Goal: Complete application form

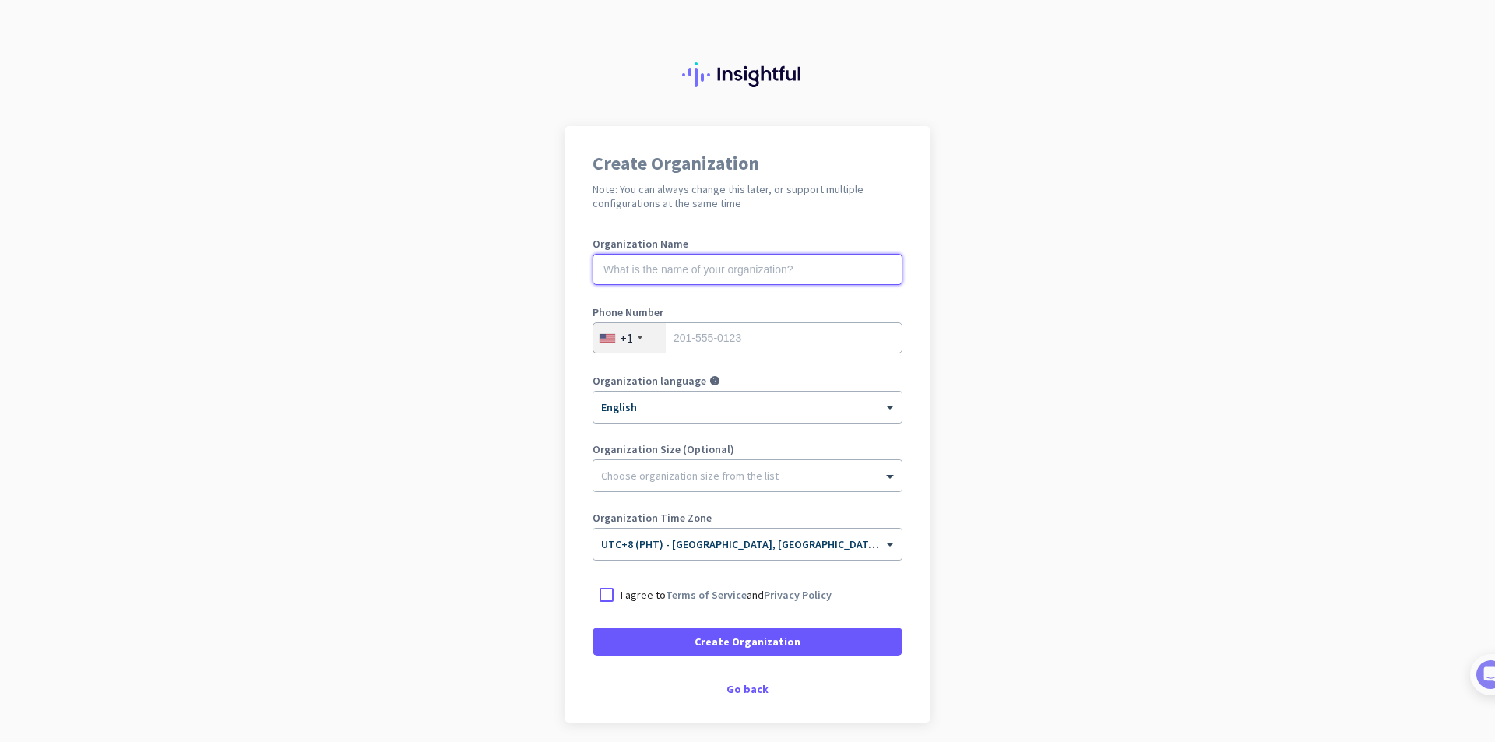
click at [692, 262] on input "text" at bounding box center [747, 269] width 310 height 31
click at [646, 332] on div "+1" at bounding box center [629, 338] width 72 height 30
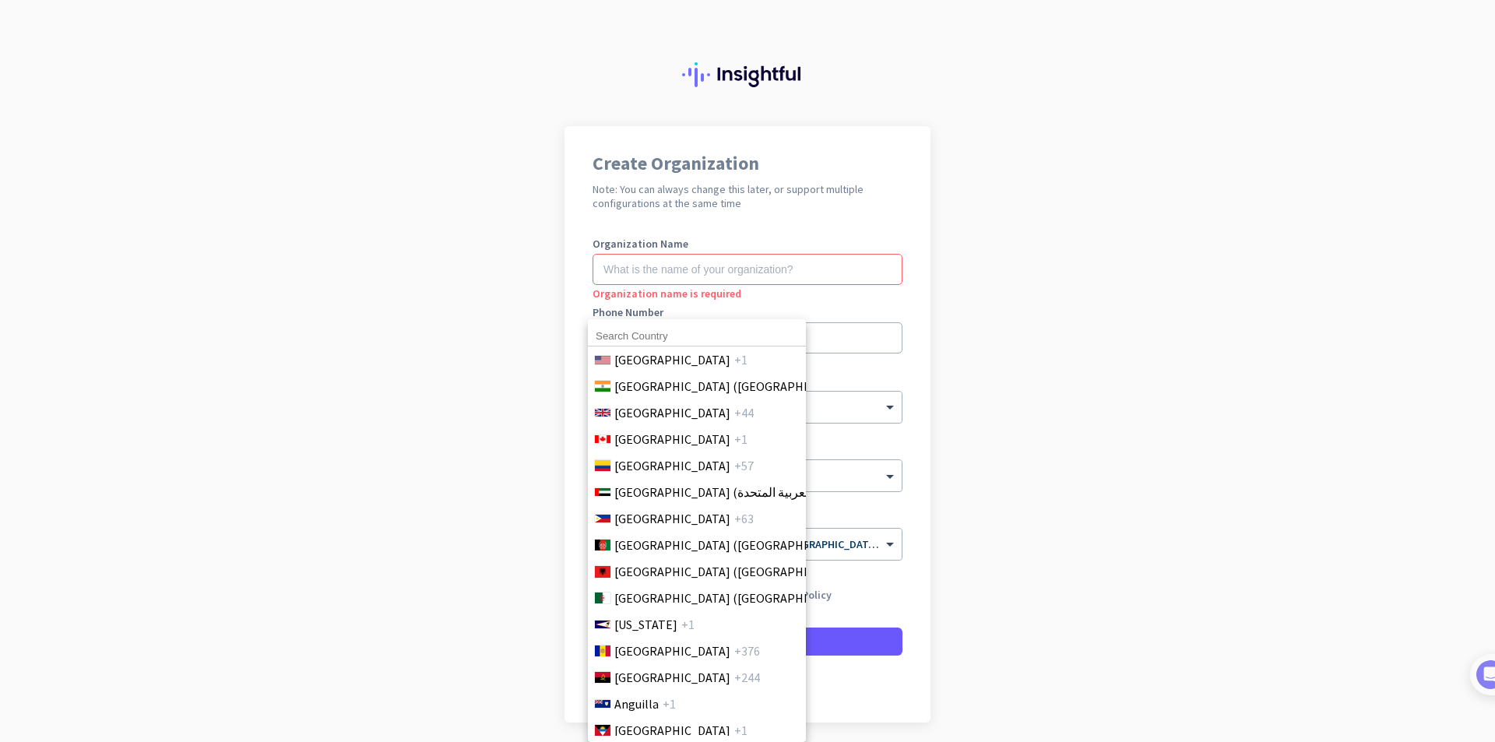
click at [676, 333] on input at bounding box center [697, 336] width 218 height 20
drag, startPoint x: 662, startPoint y: 335, endPoint x: 513, endPoint y: 333, distance: 148.7
click at [513, 333] on div "63 [GEOGRAPHIC_DATA] +1 [GEOGRAPHIC_DATA] ([GEOGRAPHIC_DATA]) +91 [GEOGRAPHIC_D…" at bounding box center [747, 371] width 1495 height 742
type input "ph"
drag, startPoint x: 709, startPoint y: 332, endPoint x: 498, endPoint y: 333, distance: 211.0
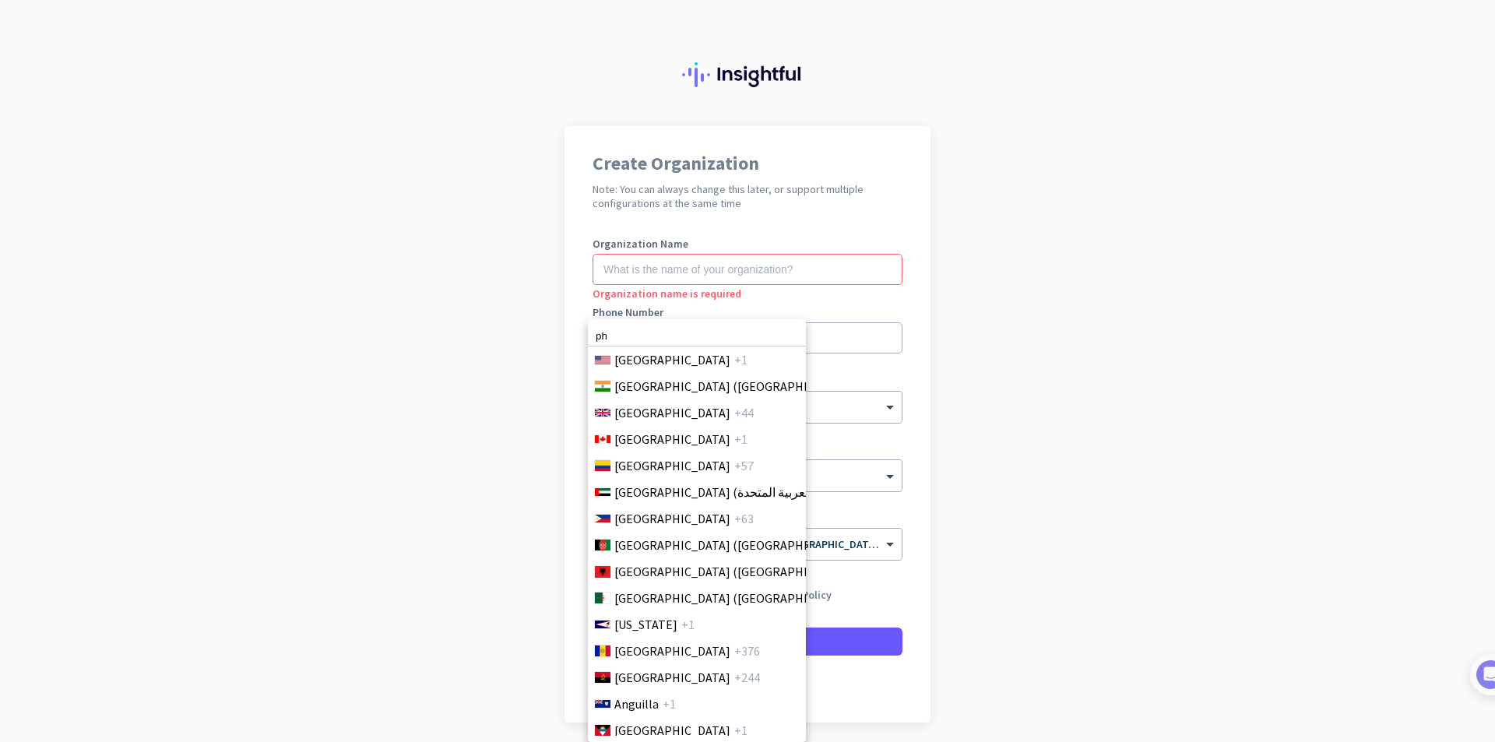
click at [498, 333] on div "ph [GEOGRAPHIC_DATA] +1 [GEOGRAPHIC_DATA] ([GEOGRAPHIC_DATA]) +91 [GEOGRAPHIC_D…" at bounding box center [747, 371] width 1495 height 742
type input "+63"
click at [854, 333] on div at bounding box center [747, 371] width 1495 height 742
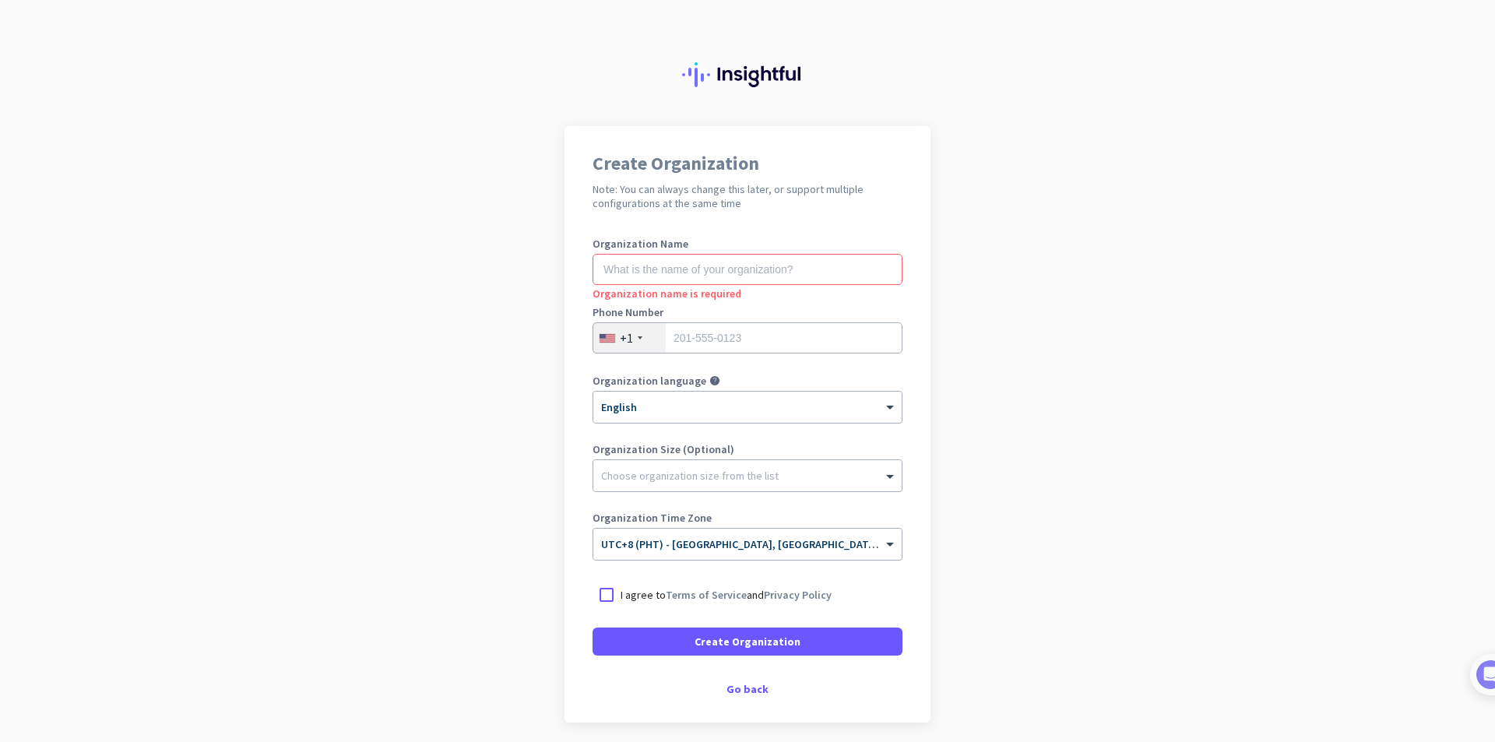
click at [646, 334] on div "+1" at bounding box center [629, 338] width 72 height 30
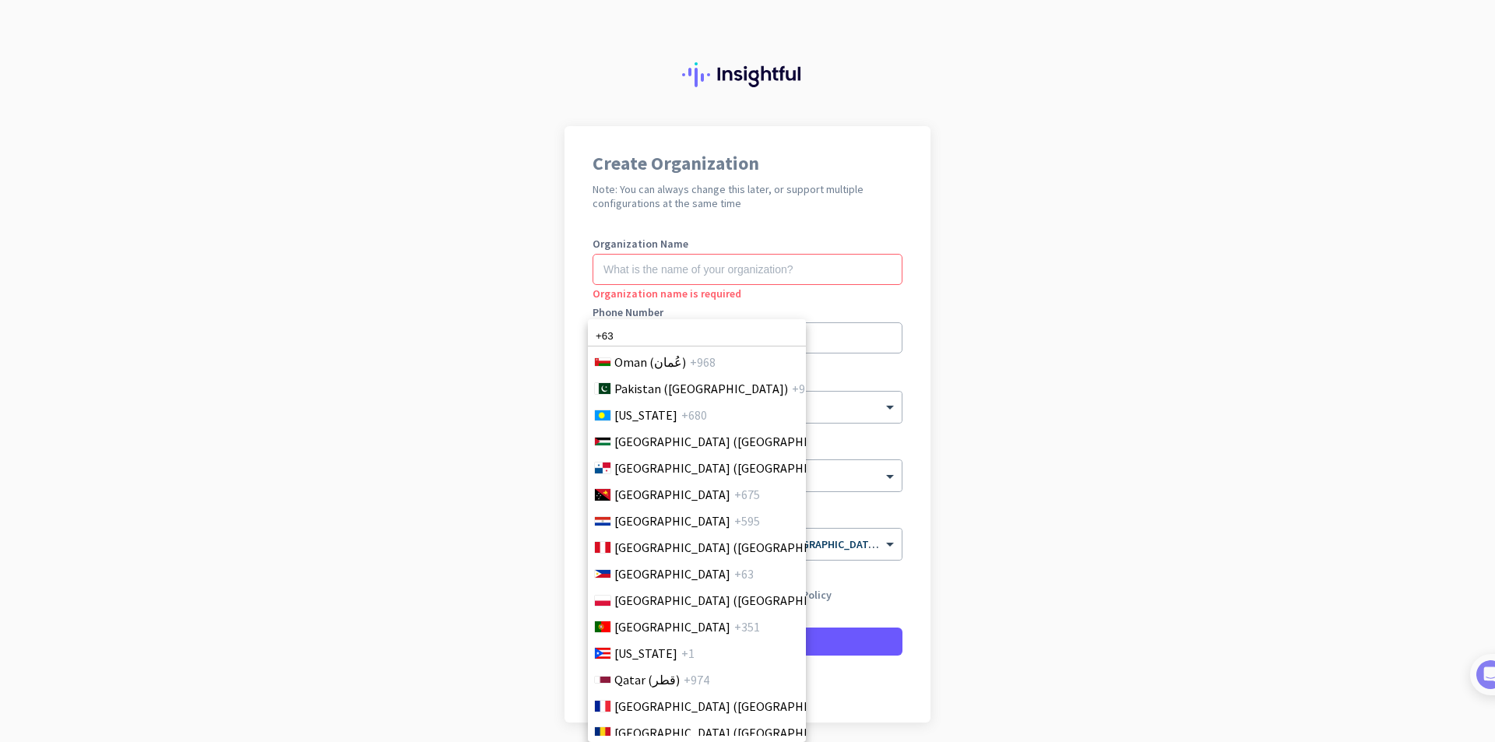
scroll to position [4504, 0]
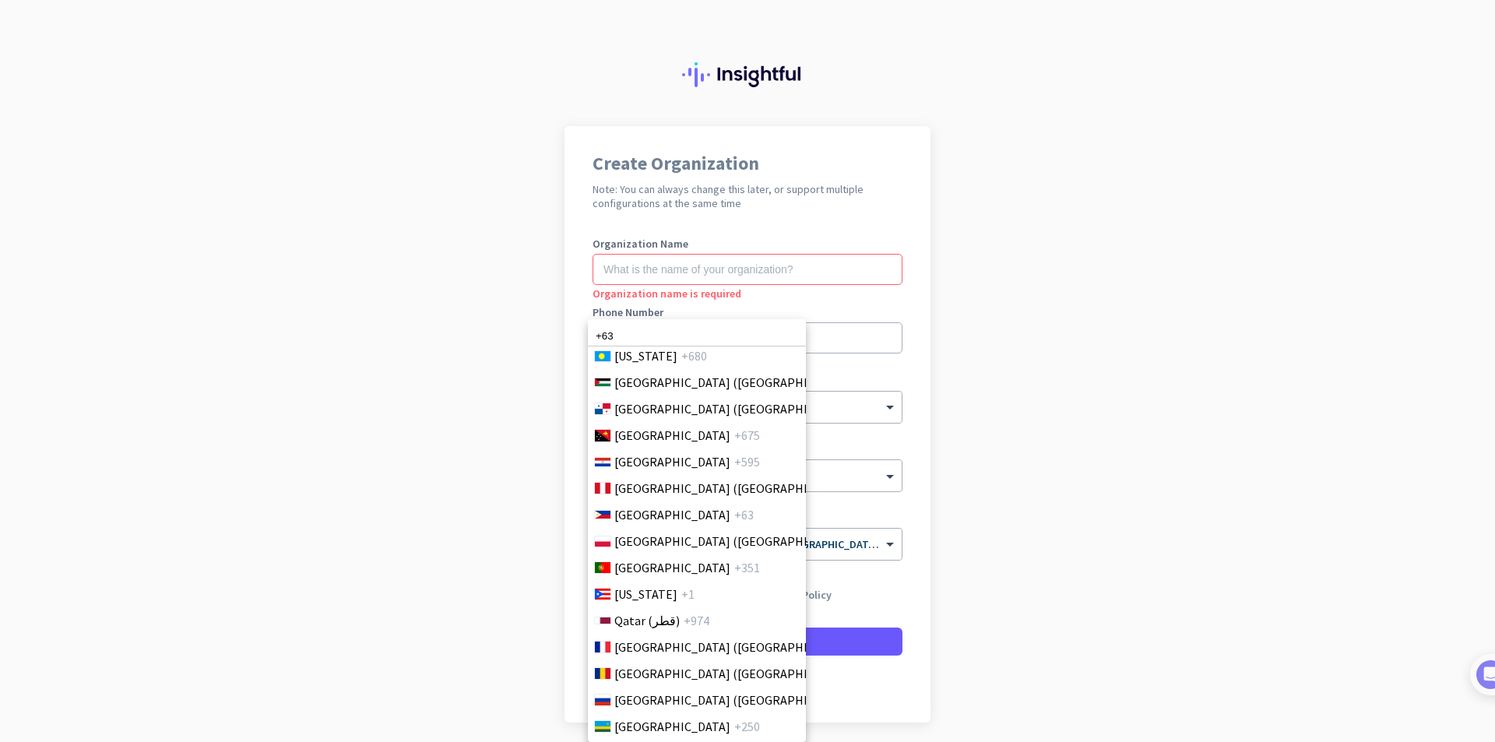
click at [670, 521] on span "[GEOGRAPHIC_DATA]" at bounding box center [672, 514] width 116 height 19
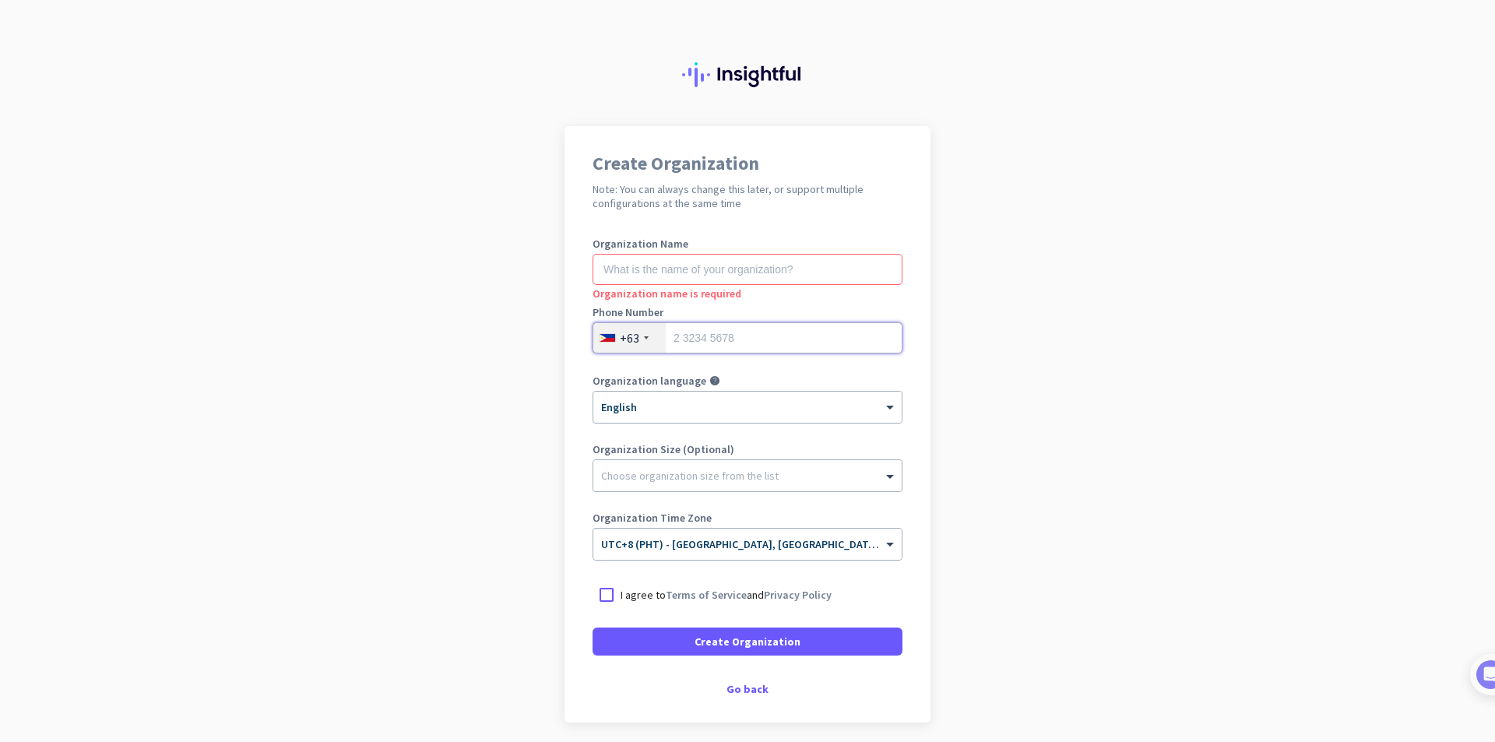
click at [747, 343] on input "tel" at bounding box center [747, 337] width 310 height 31
type input "9700300859"
click at [729, 281] on input "text" at bounding box center [747, 269] width 310 height 31
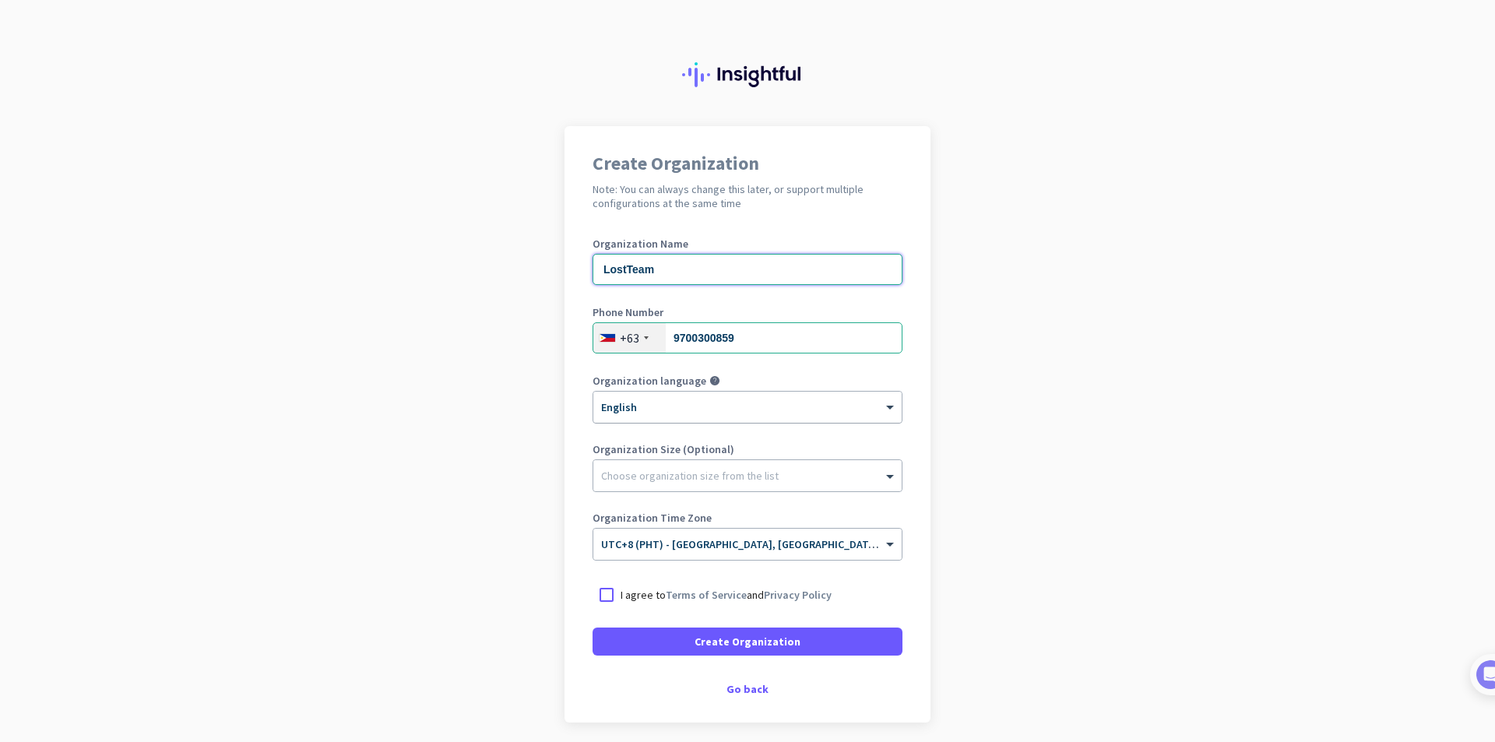
type input "LostTeam"
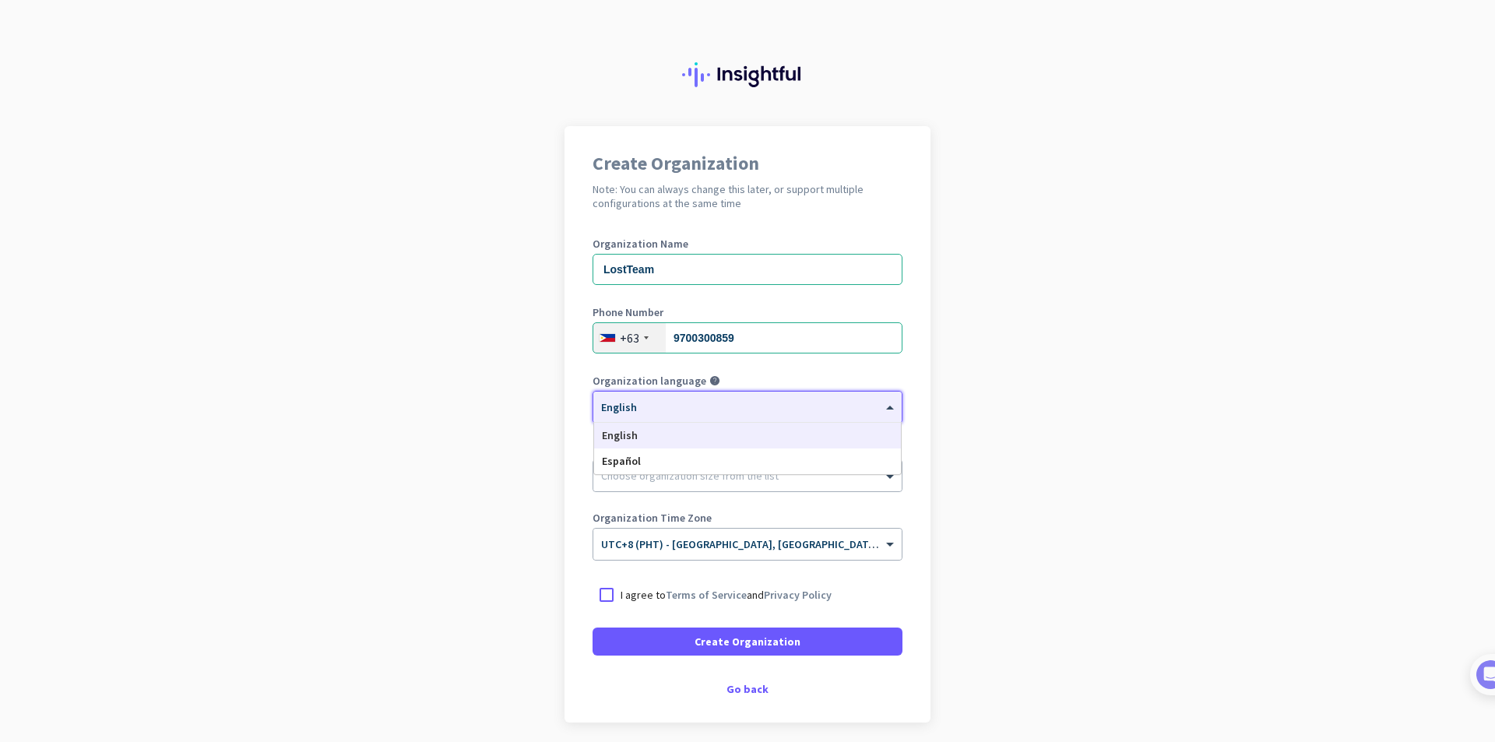
click at [696, 408] on div "× English" at bounding box center [737, 407] width 289 height 13
click at [690, 406] on div at bounding box center [747, 401] width 308 height 13
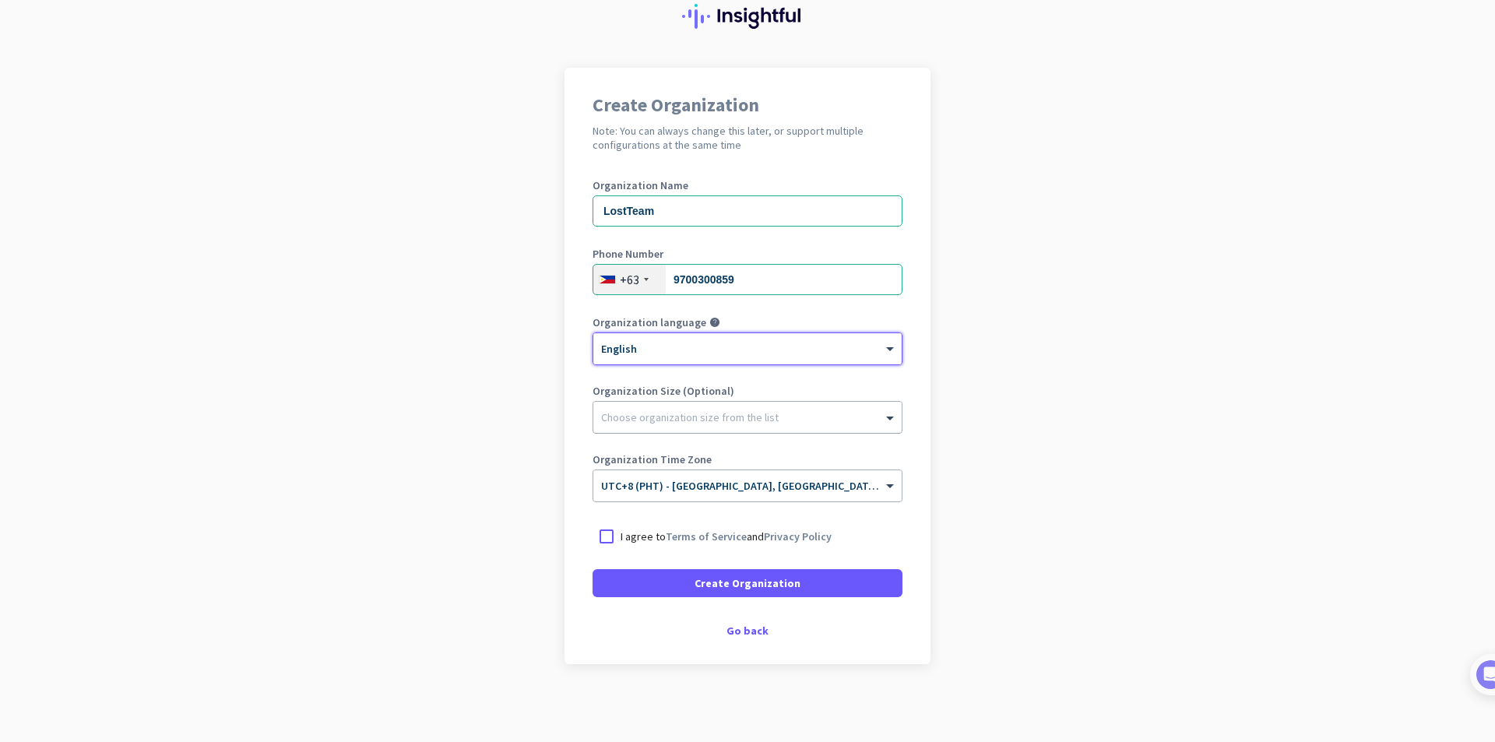
click at [722, 410] on div at bounding box center [747, 414] width 308 height 16
click at [712, 416] on div at bounding box center [747, 414] width 308 height 16
click at [751, 632] on div "Go back" at bounding box center [747, 630] width 310 height 11
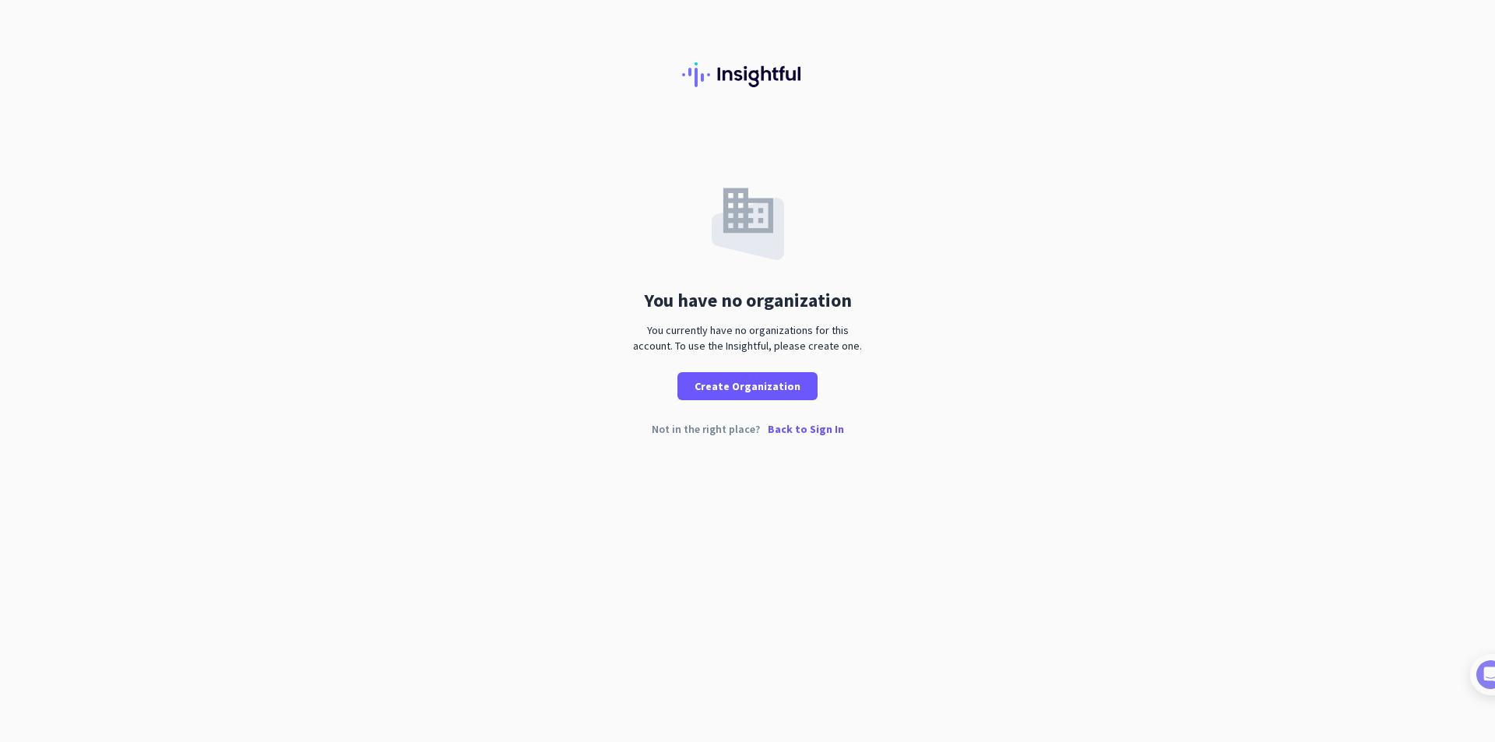
click at [807, 430] on p "Back to Sign In" at bounding box center [806, 429] width 76 height 11
